Goal: Navigation & Orientation: Find specific page/section

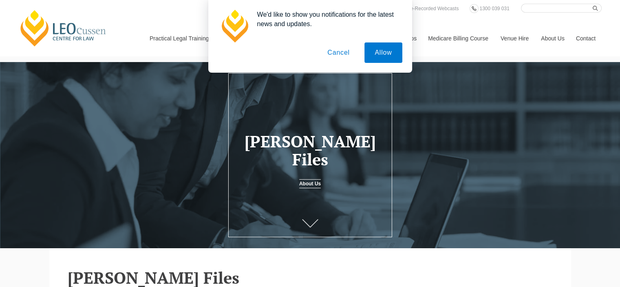
click at [336, 52] on button "Cancel" at bounding box center [338, 52] width 43 height 20
